Goal: Check status: Check status

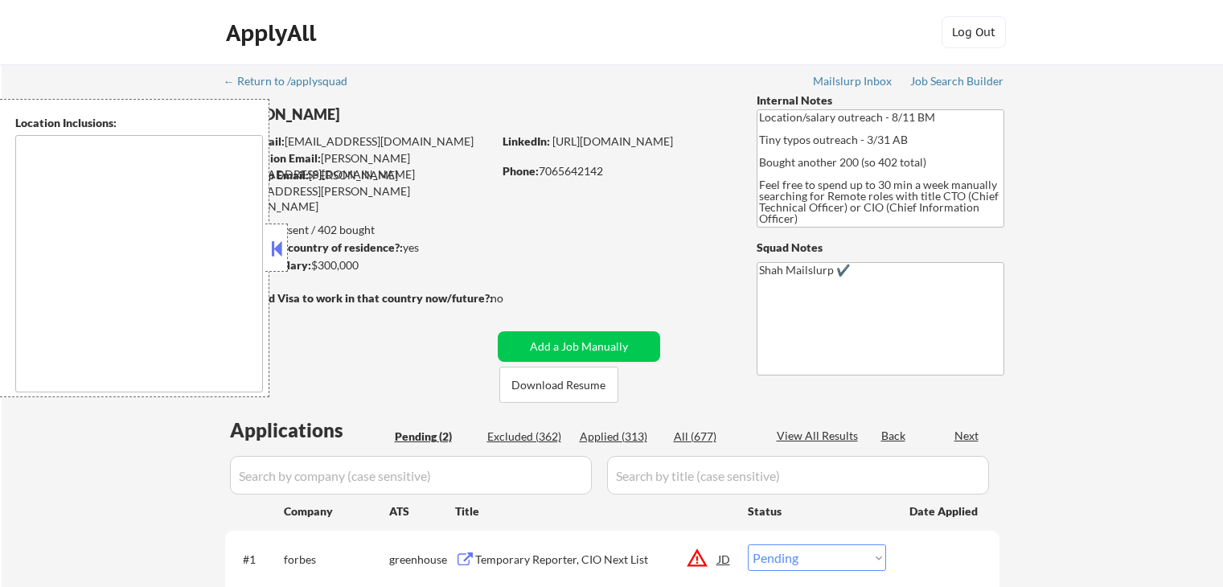
select select ""pending""
click at [283, 252] on button at bounding box center [277, 248] width 18 height 24
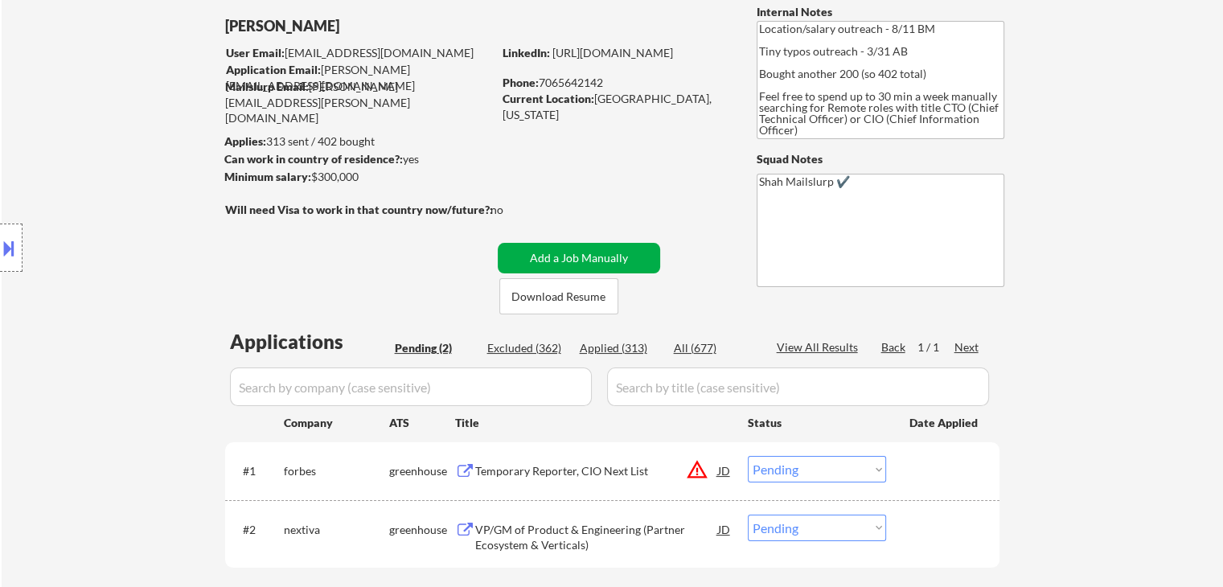
scroll to position [241, 0]
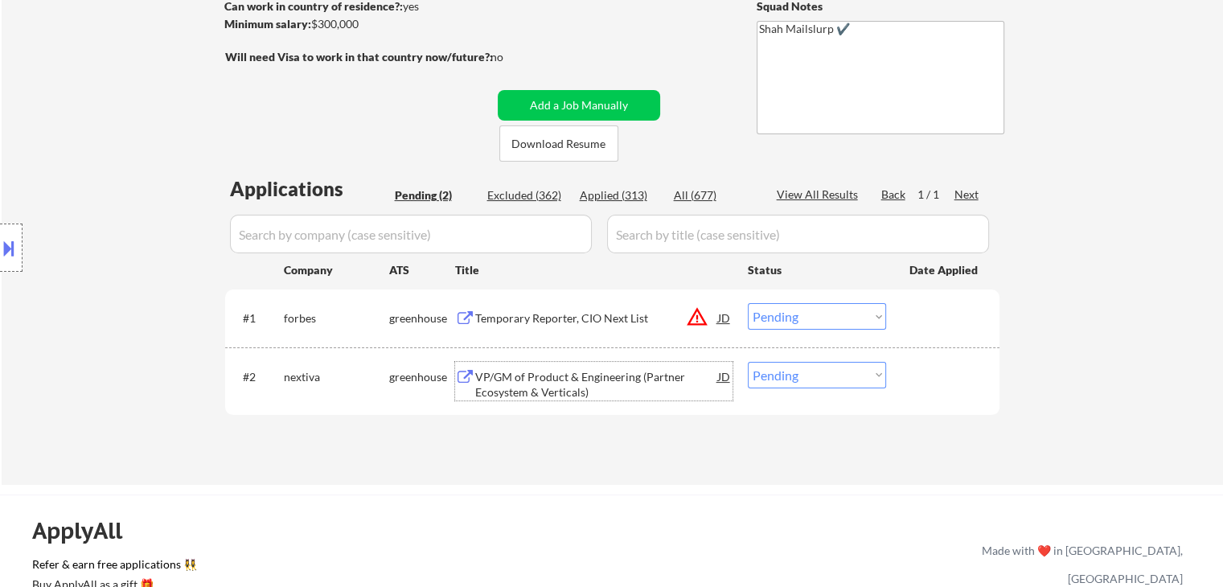
click at [594, 376] on div "VP/GM of Product & Engineering (Partner Ecosystem & Verticals)" at bounding box center [596, 384] width 243 height 31
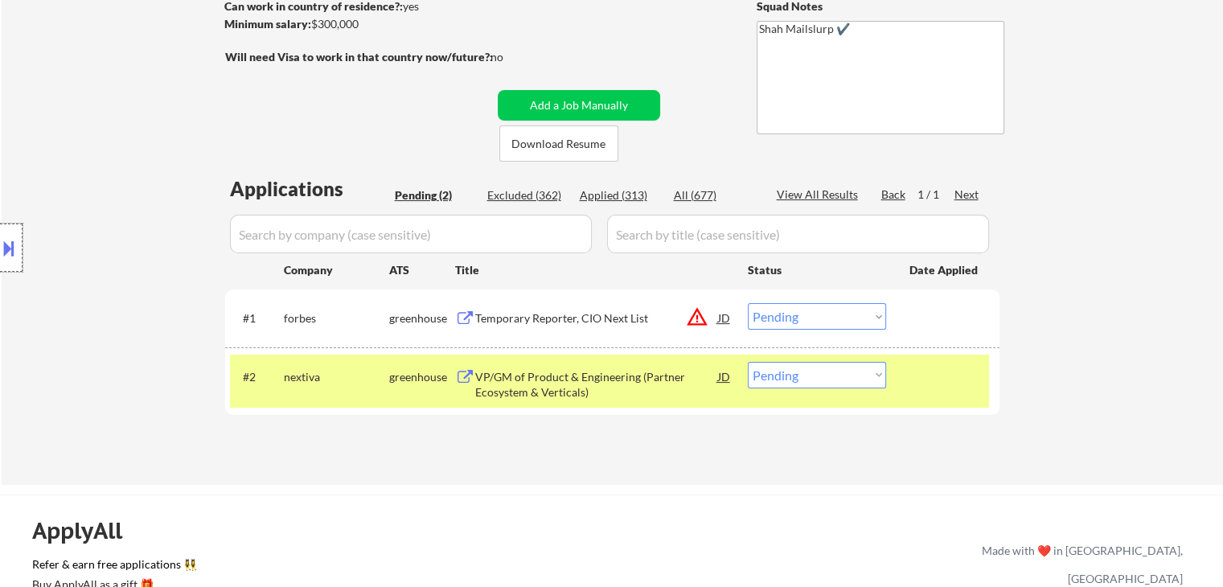
click at [0, 261] on div at bounding box center [11, 248] width 23 height 48
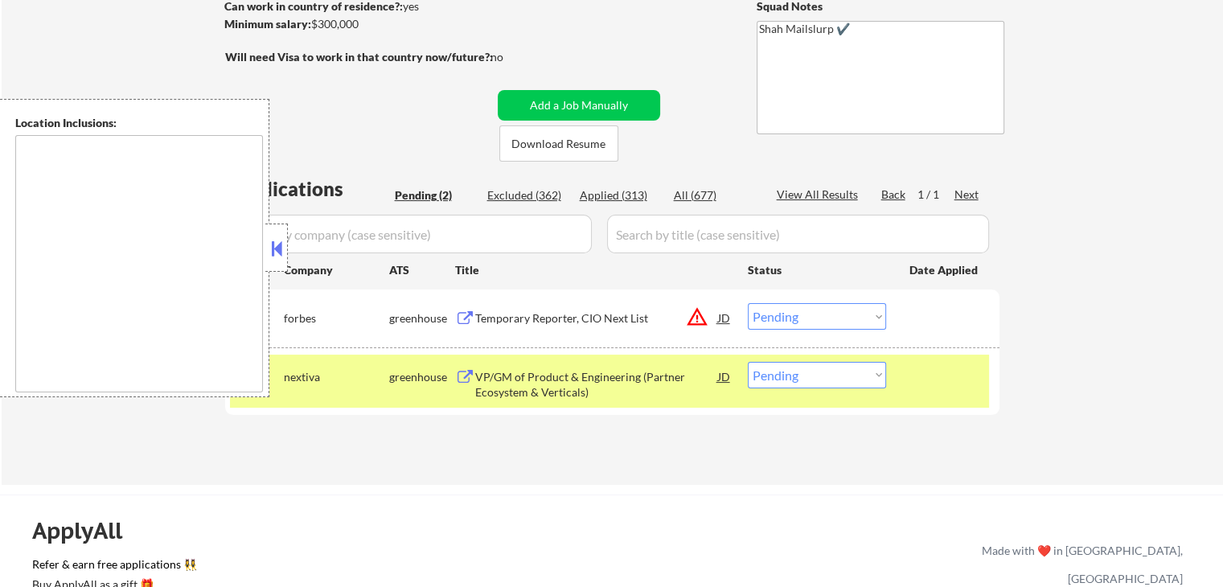
click at [288, 253] on div "Applications Pending (2) Excluded (362) Applied (313) All (677) View All Result…" at bounding box center [612, 314] width 775 height 279
click at [278, 249] on button at bounding box center [277, 248] width 18 height 24
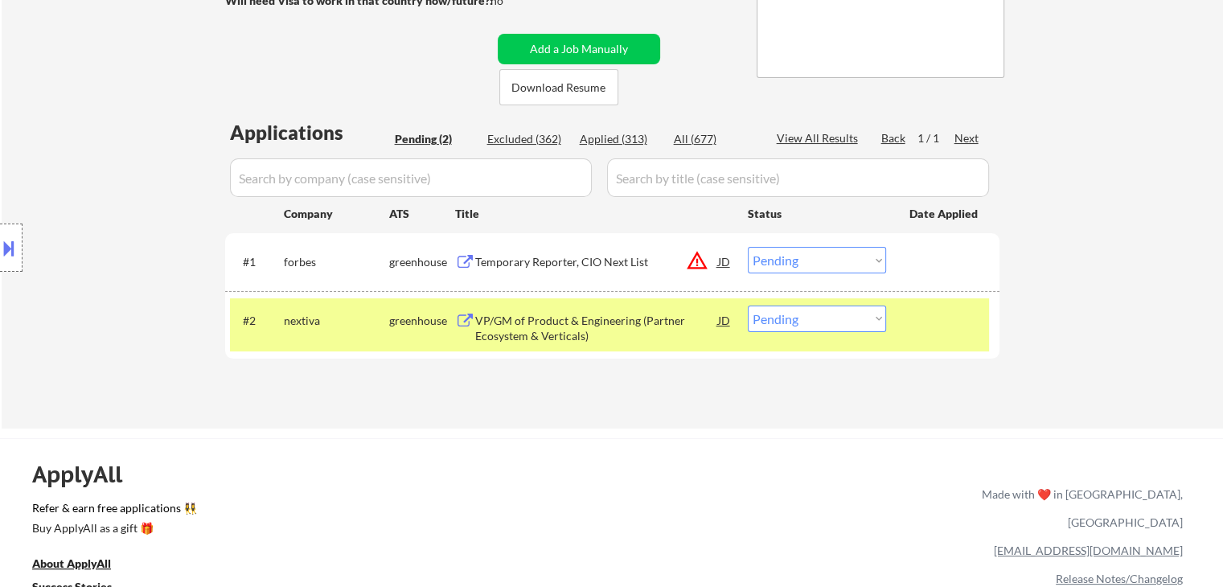
scroll to position [322, 0]
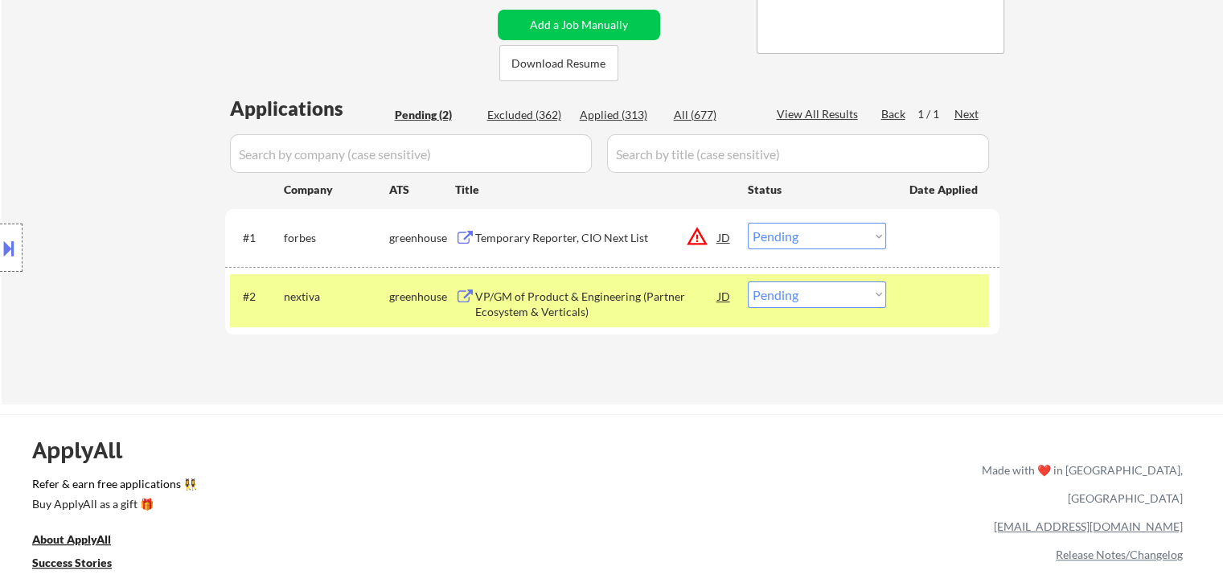
click at [782, 298] on select "Choose an option... Pending Applied Excluded (Questions) Excluded (Expired) Exc…" at bounding box center [817, 294] width 138 height 27
click at [792, 299] on select "Choose an option... Pending Applied Excluded (Questions) Excluded (Expired) Exc…" at bounding box center [817, 294] width 138 height 27
select select ""excluded""
click at [748, 281] on select "Choose an option... Pending Applied Excluded (Questions) Excluded (Expired) Exc…" at bounding box center [817, 294] width 138 height 27
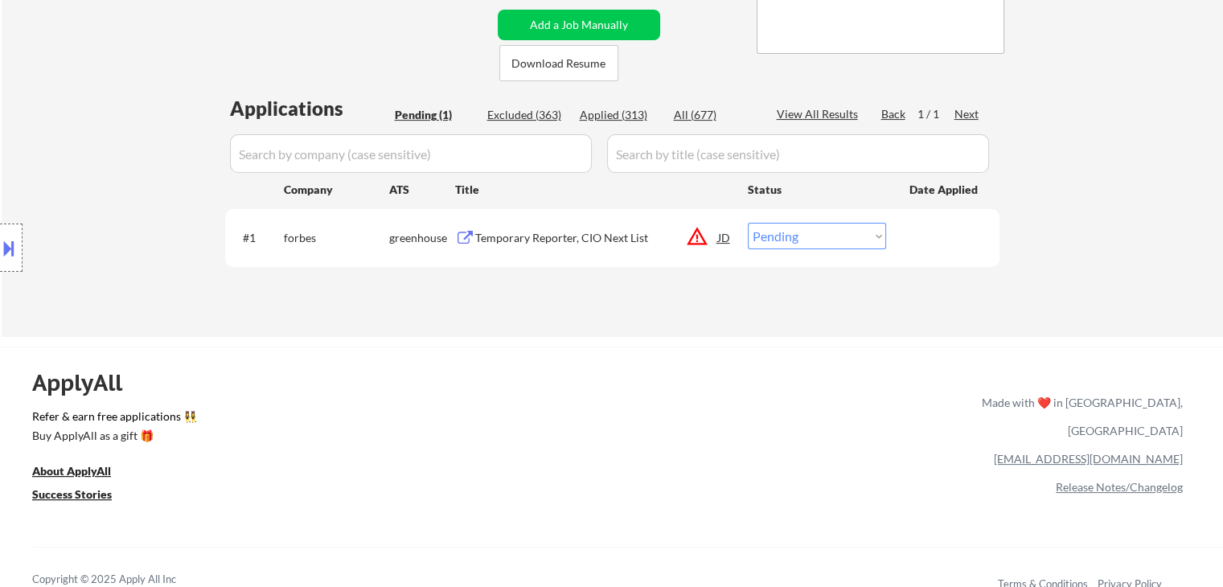
click at [527, 232] on div "Temporary Reporter, CIO Next List" at bounding box center [596, 238] width 243 height 16
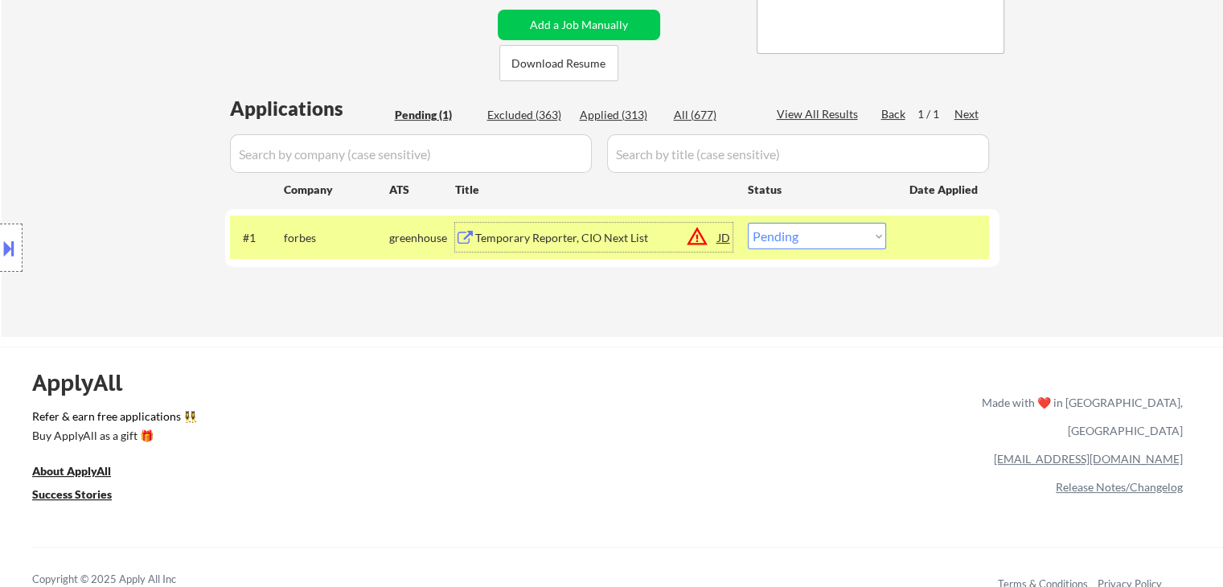
click at [777, 245] on select "Choose an option... Pending Applied Excluded (Questions) Excluded (Expired) Exc…" at bounding box center [817, 236] width 138 height 27
select select ""excluded__salary_""
click at [748, 223] on select "Choose an option... Pending Applied Excluded (Questions) Excluded (Expired) Exc…" at bounding box center [817, 236] width 138 height 27
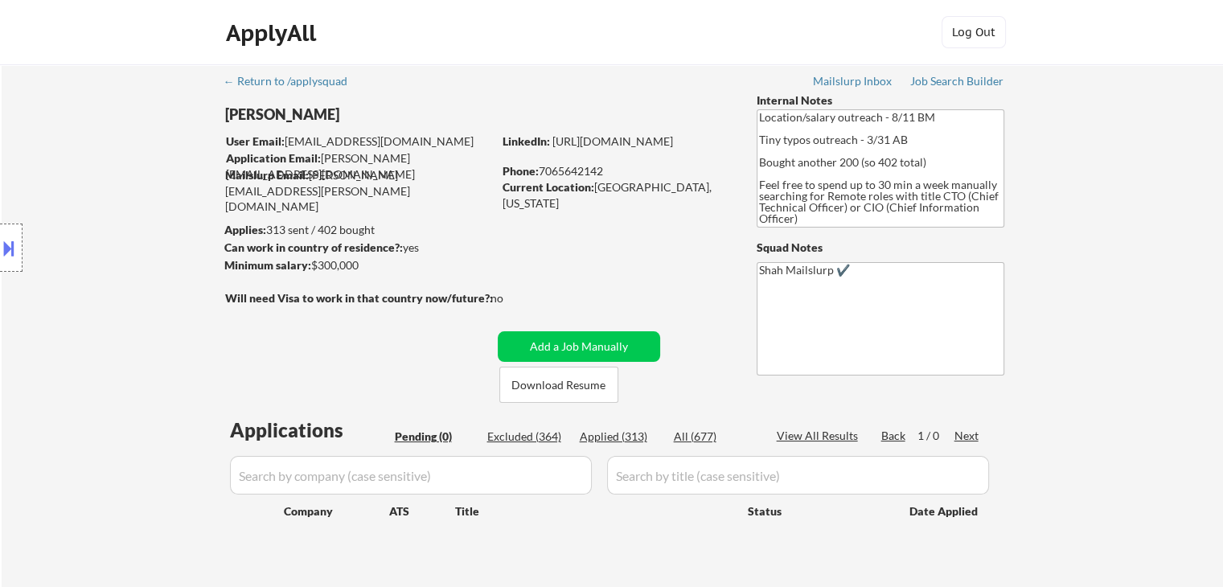
scroll to position [0, 0]
